Goal: Entertainment & Leisure: Consume media (video, audio)

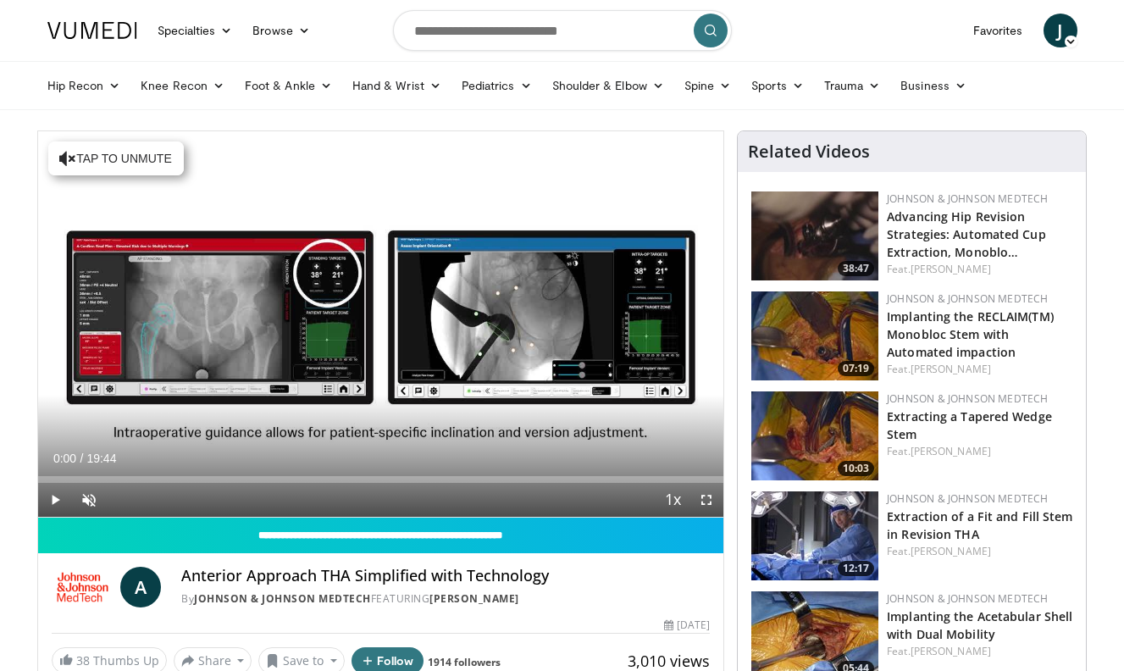
click at [50, 498] on span "Video Player" at bounding box center [55, 500] width 34 height 34
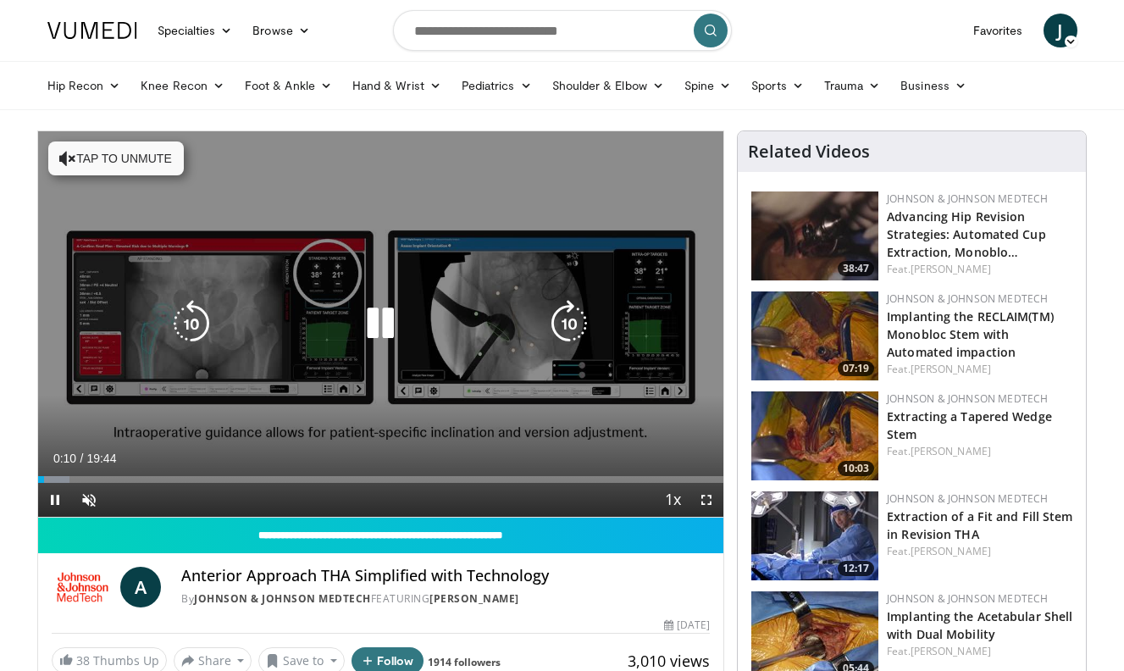
click at [273, 263] on div "10 seconds Tap to unmute" at bounding box center [381, 323] width 686 height 385
click at [380, 322] on icon "Video Player" at bounding box center [380, 323] width 47 height 47
click at [521, 242] on div "10 seconds Tap to unmute" at bounding box center [381, 323] width 686 height 385
click at [451, 368] on div "10 seconds Tap to unmute" at bounding box center [381, 323] width 686 height 385
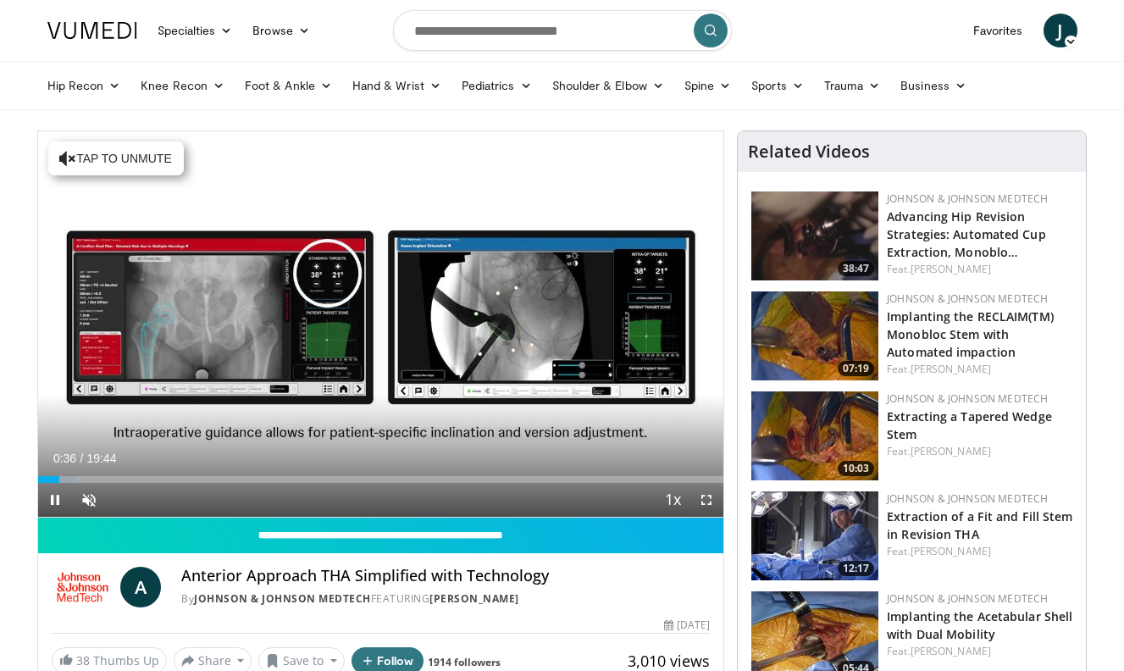
click at [706, 500] on span "Video Player" at bounding box center [706, 500] width 34 height 34
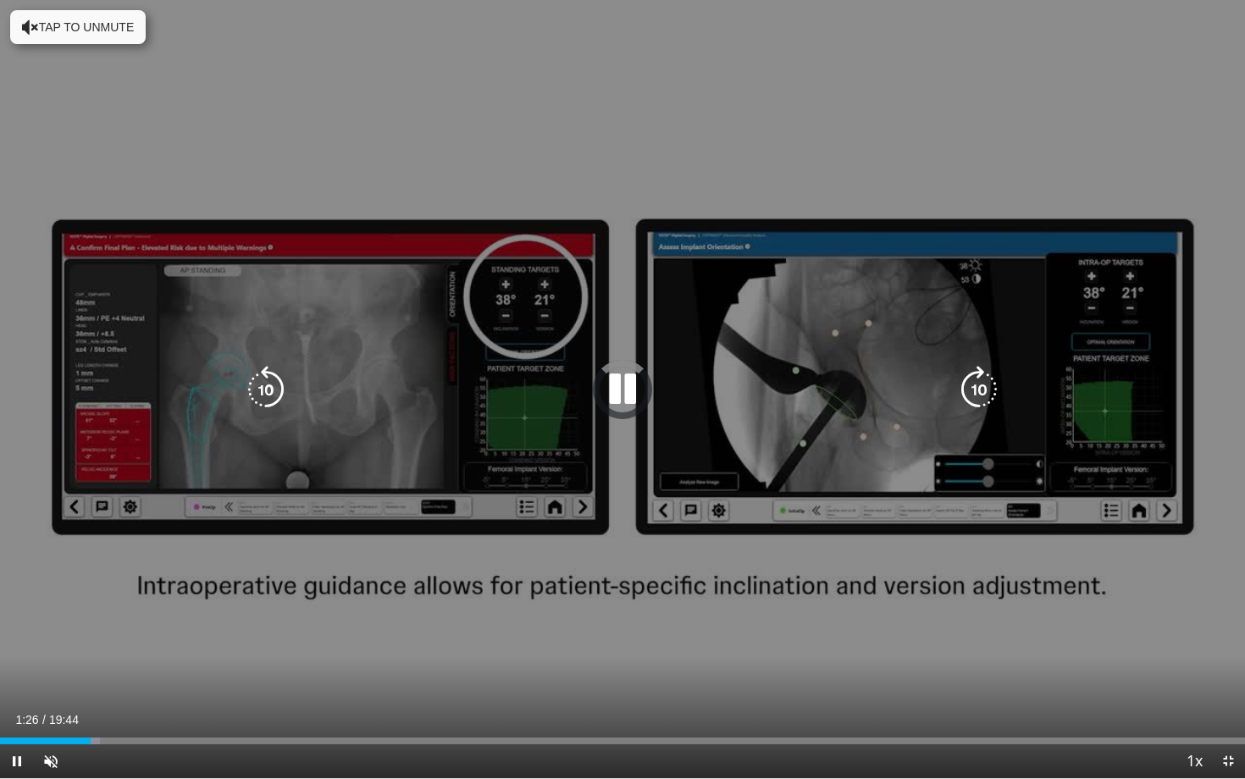
click at [263, 17] on div "10 seconds Tap to unmute" at bounding box center [622, 389] width 1245 height 778
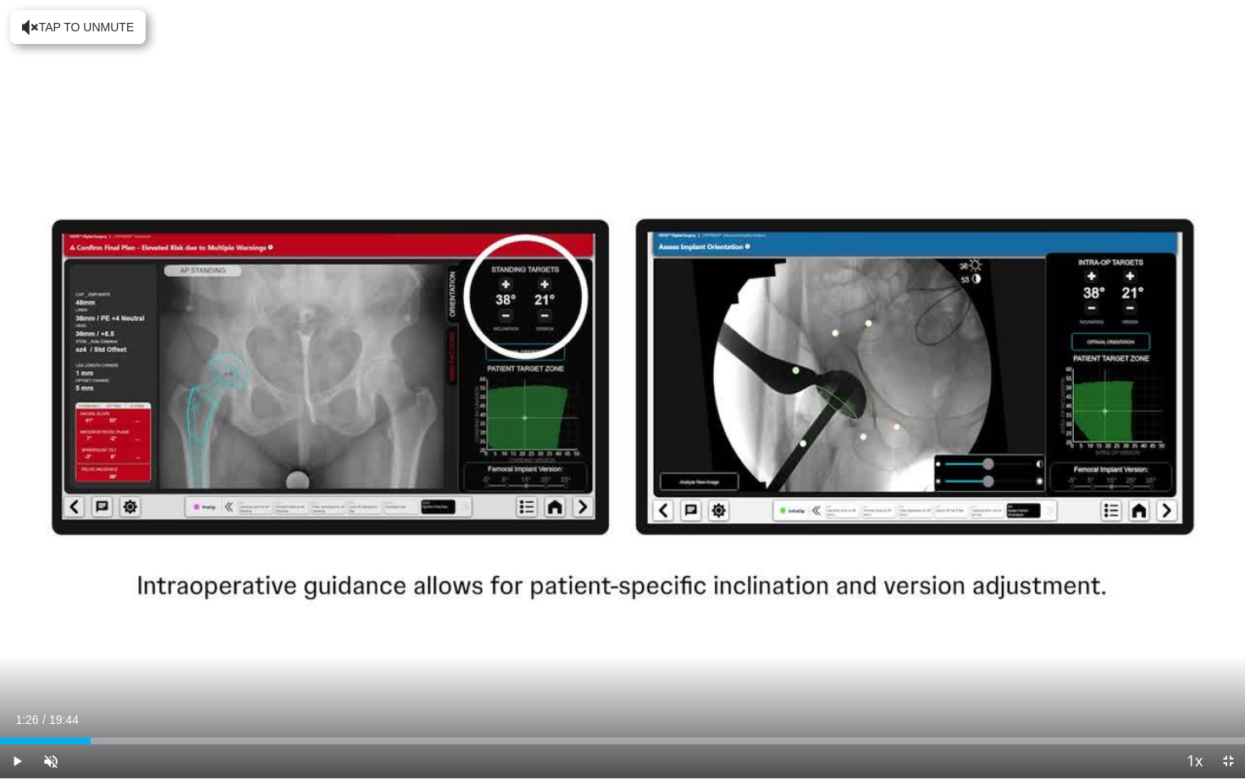
click at [21, 670] on span "Video Player" at bounding box center [17, 761] width 34 height 34
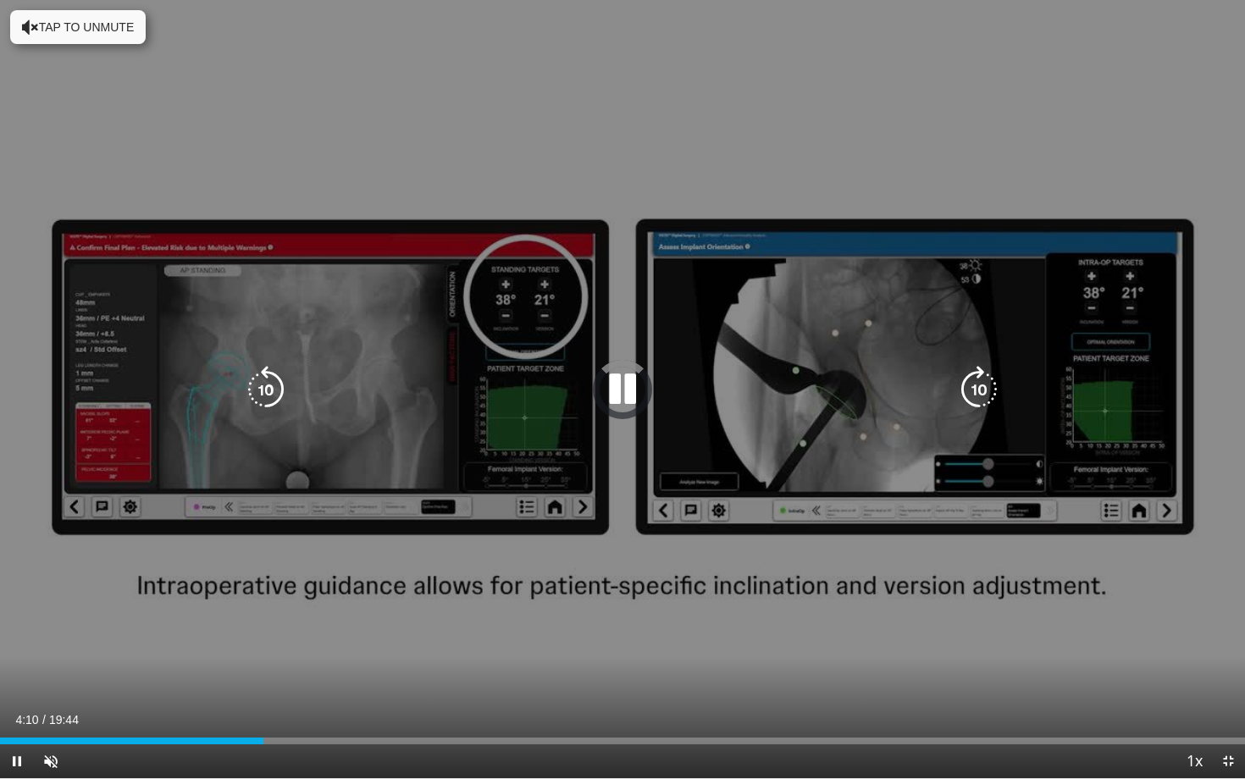
click at [482, 423] on div "10 seconds Tap to unmute" at bounding box center [622, 389] width 1245 height 778
click at [623, 394] on icon "Video Player" at bounding box center [622, 389] width 47 height 47
click at [485, 351] on div "10 seconds Tap to unmute" at bounding box center [622, 389] width 1245 height 778
click at [614, 384] on icon "Video Player" at bounding box center [622, 389] width 47 height 47
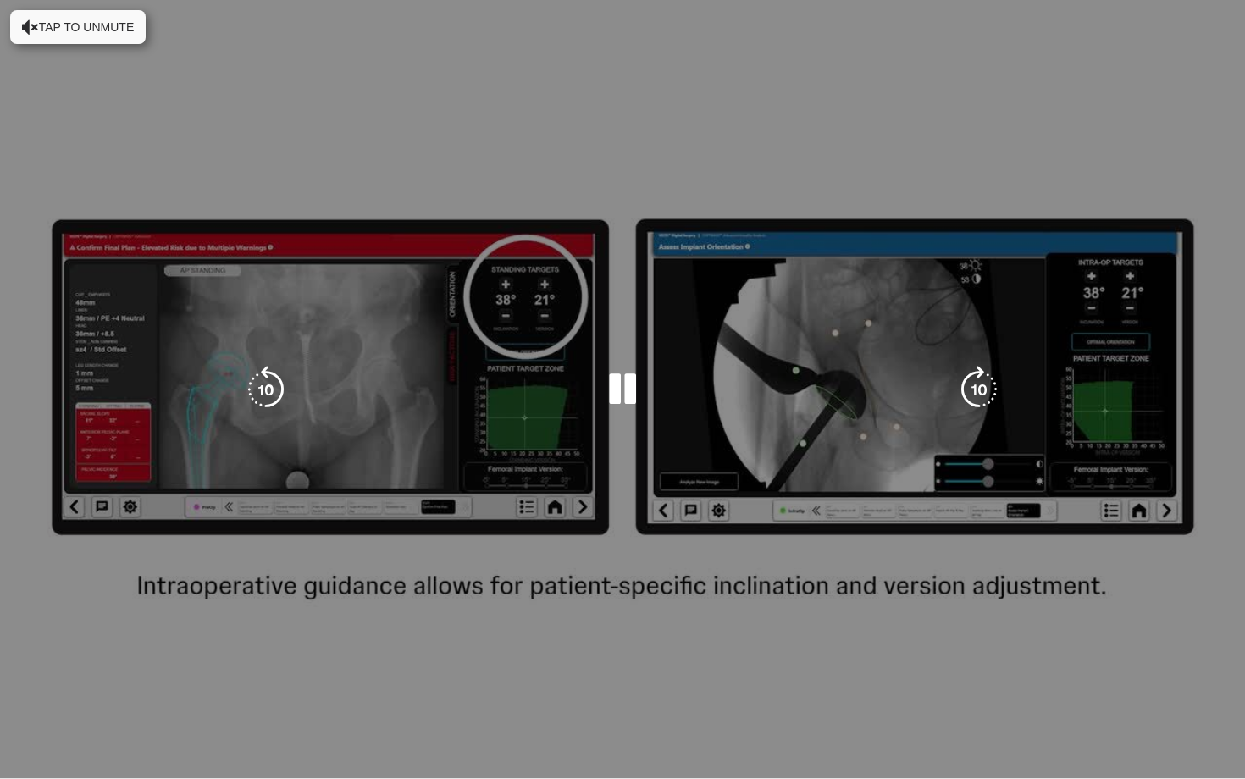
click at [692, 562] on div "10 seconds Tap to unmute" at bounding box center [622, 389] width 1245 height 778
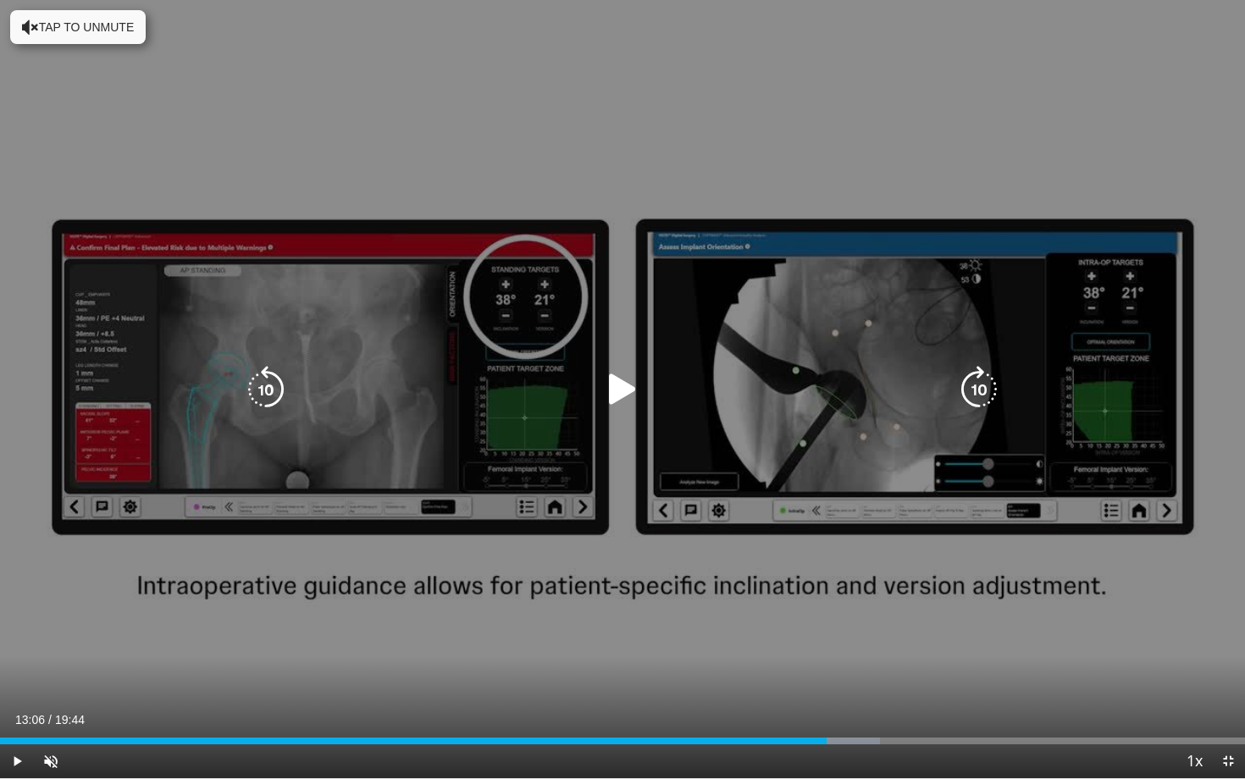
click at [625, 384] on icon "Video Player" at bounding box center [622, 389] width 47 height 47
click at [946, 362] on div "10 seconds Tap to unmute" at bounding box center [622, 389] width 1245 height 778
click at [621, 385] on icon "Video Player" at bounding box center [622, 389] width 47 height 47
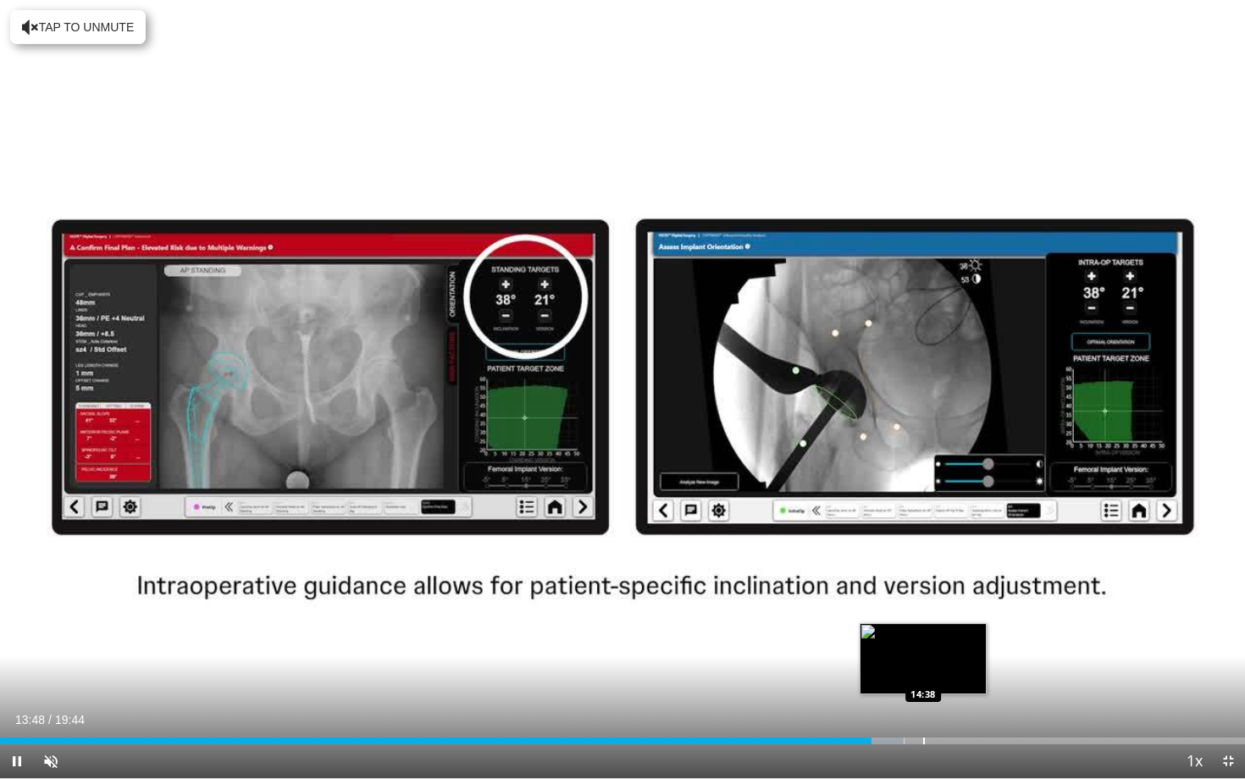
click at [923, 670] on div "Progress Bar" at bounding box center [924, 741] width 2 height 7
